Goal: Information Seeking & Learning: Find specific fact

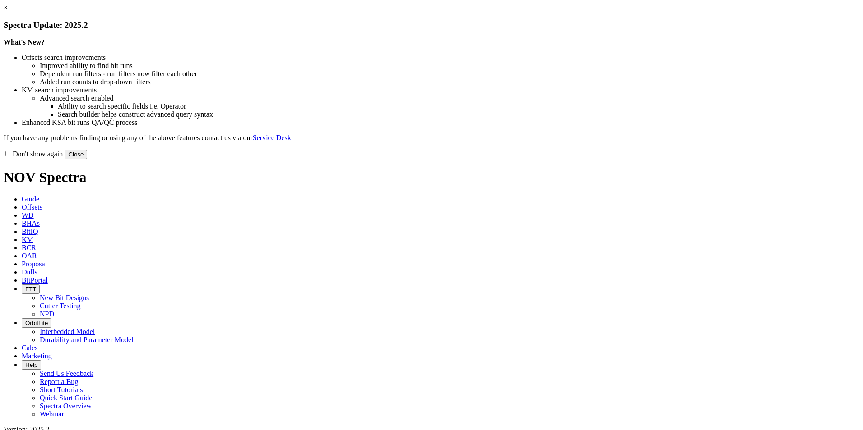
click at [87, 159] on button "Close" at bounding box center [76, 154] width 23 height 9
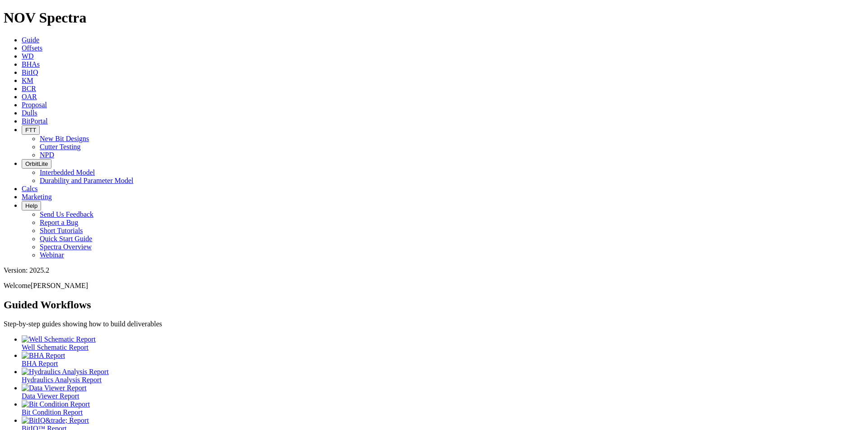
click at [42, 44] on span "Offsets" at bounding box center [32, 48] width 21 height 8
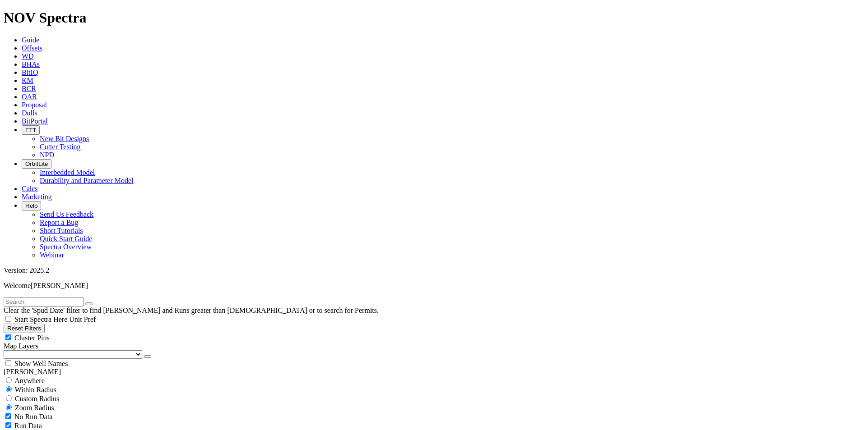
click at [36, 127] on span "FTT" at bounding box center [30, 130] width 11 height 7
click at [54, 151] on link "NPD" at bounding box center [47, 155] width 14 height 8
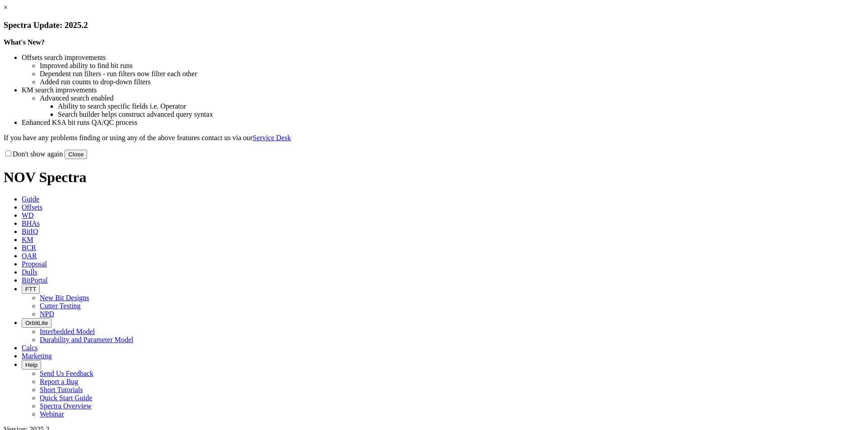
select select "Cutter"
click at [87, 159] on button "Close" at bounding box center [76, 154] width 23 height 9
